Goal: Transaction & Acquisition: Purchase product/service

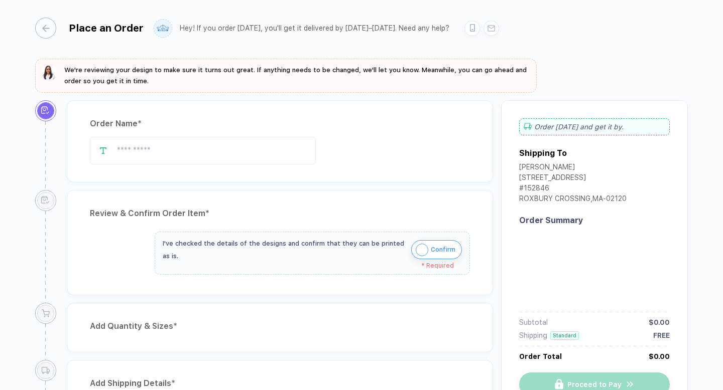
type input "**********"
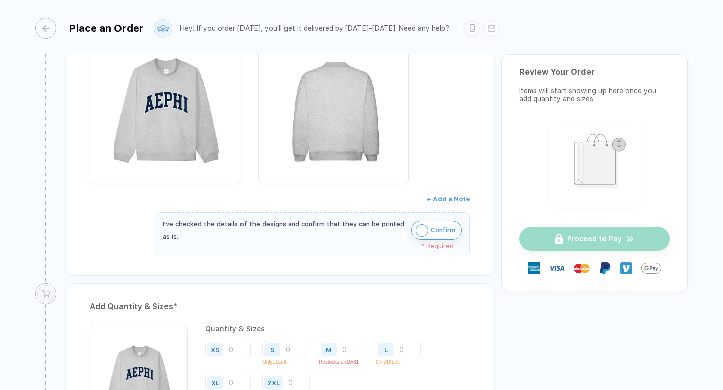
scroll to position [241, 0]
click at [424, 230] on img "button" at bounding box center [421, 231] width 13 height 13
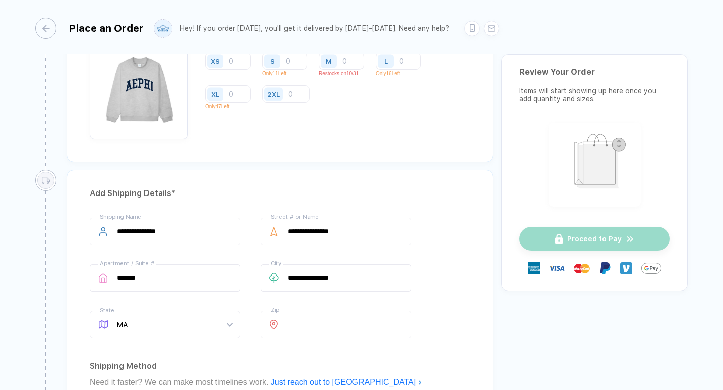
scroll to position [403, 0]
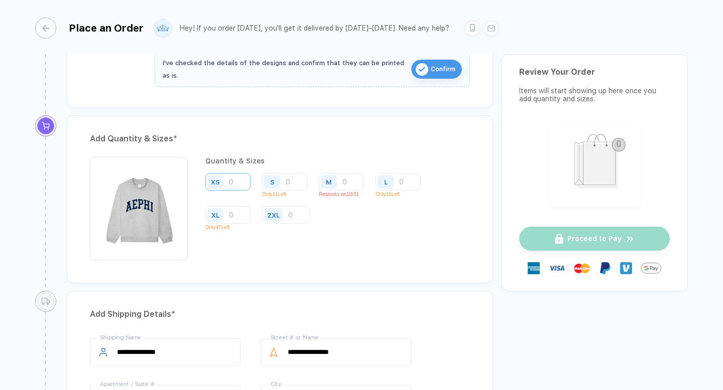
click at [241, 183] on input "number" at bounding box center [227, 182] width 45 height 18
click at [293, 186] on input "number" at bounding box center [284, 182] width 45 height 18
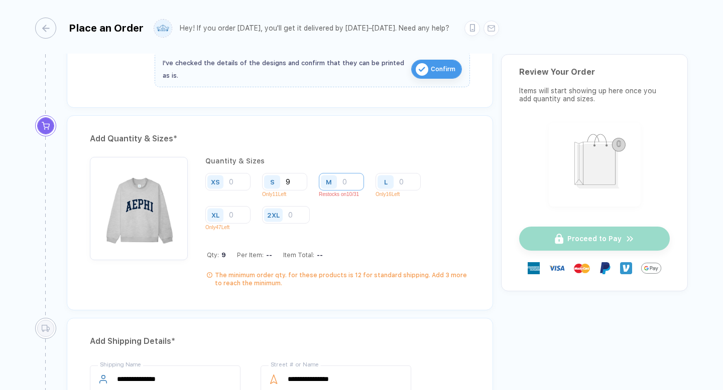
type input "9"
click at [350, 185] on input "number" at bounding box center [341, 182] width 45 height 18
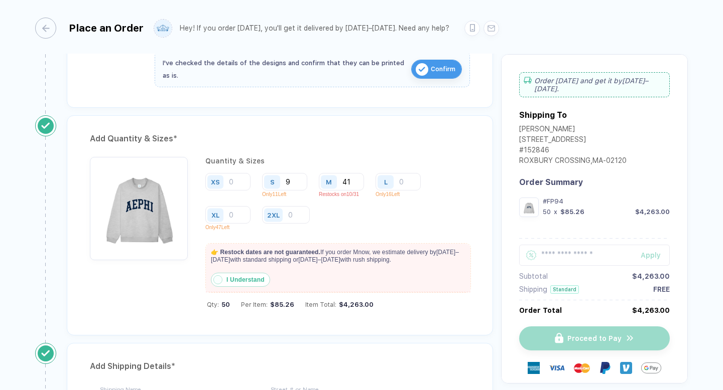
type input "41"
click at [407, 177] on input "number" at bounding box center [397, 182] width 45 height 18
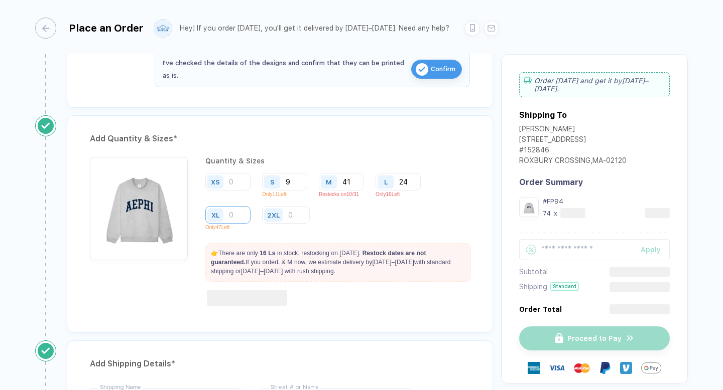
type input "24"
click at [233, 214] on input "number" at bounding box center [227, 215] width 45 height 18
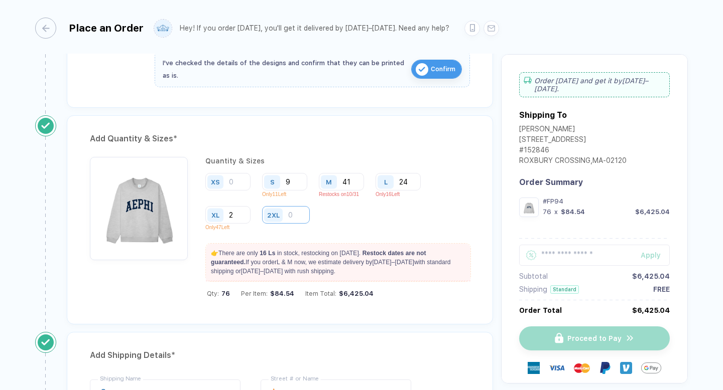
type input "2"
click at [293, 215] on input "number" at bounding box center [286, 215] width 48 height 18
type input "2"
click at [350, 216] on div "XS S 9 Only 11 Left M 41 Restocks on 10/31 L 24 Only 16 Left XL 2 Only 47 Left …" at bounding box center [337, 204] width 264 height 62
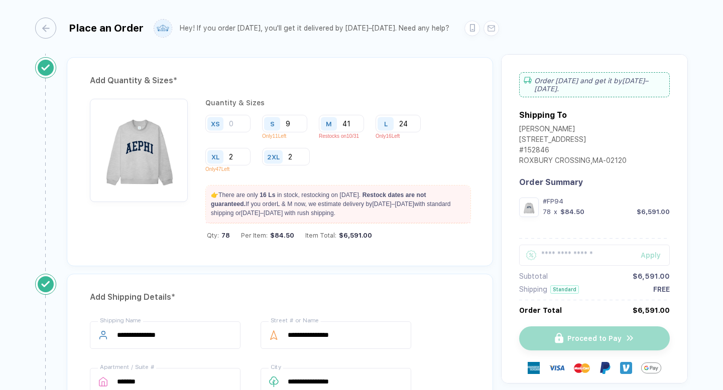
scroll to position [462, 0]
